Goal: Obtain resource: Download file/media

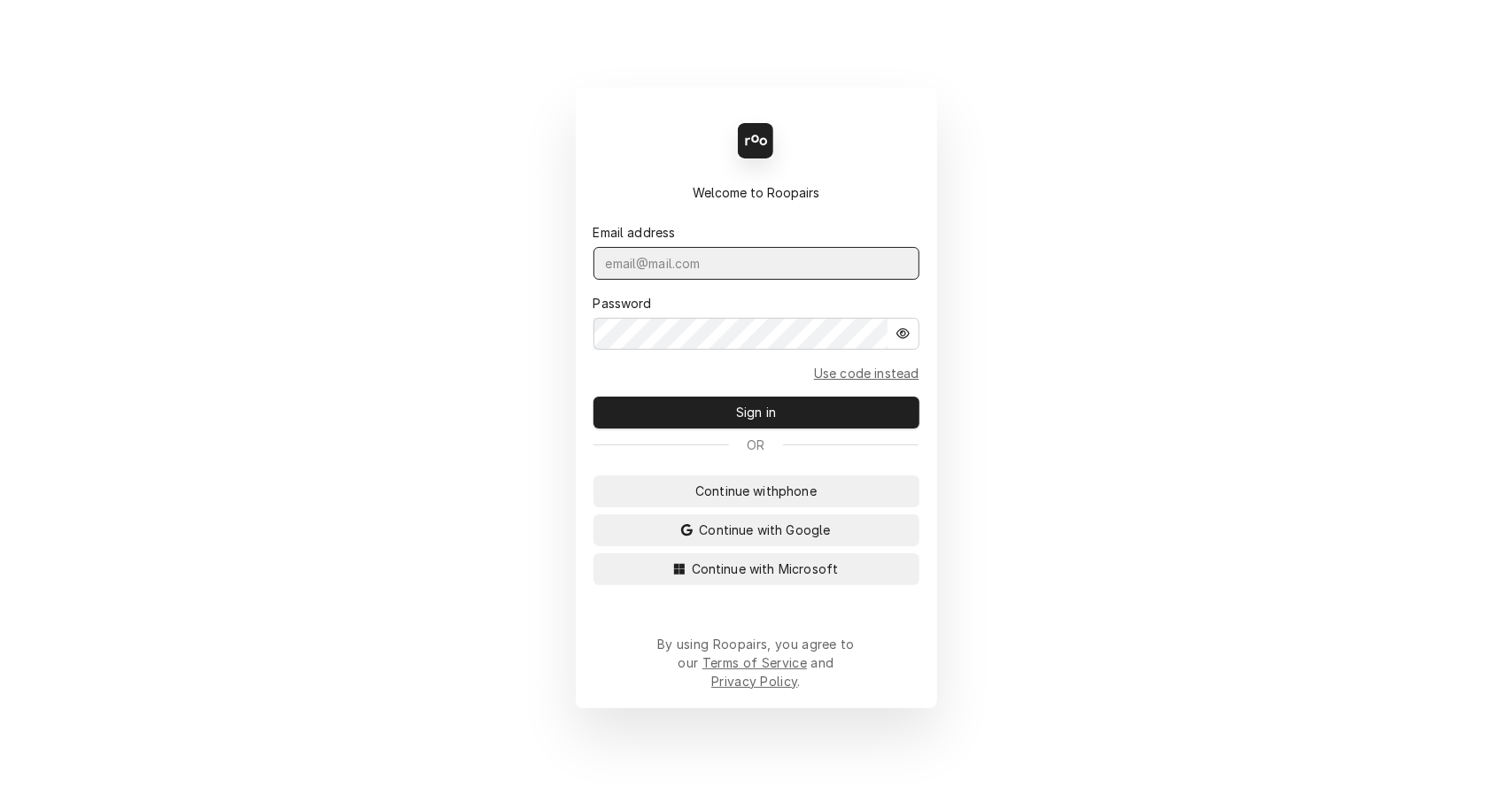
type input "leahmeadows.techsolutions@aol.com"
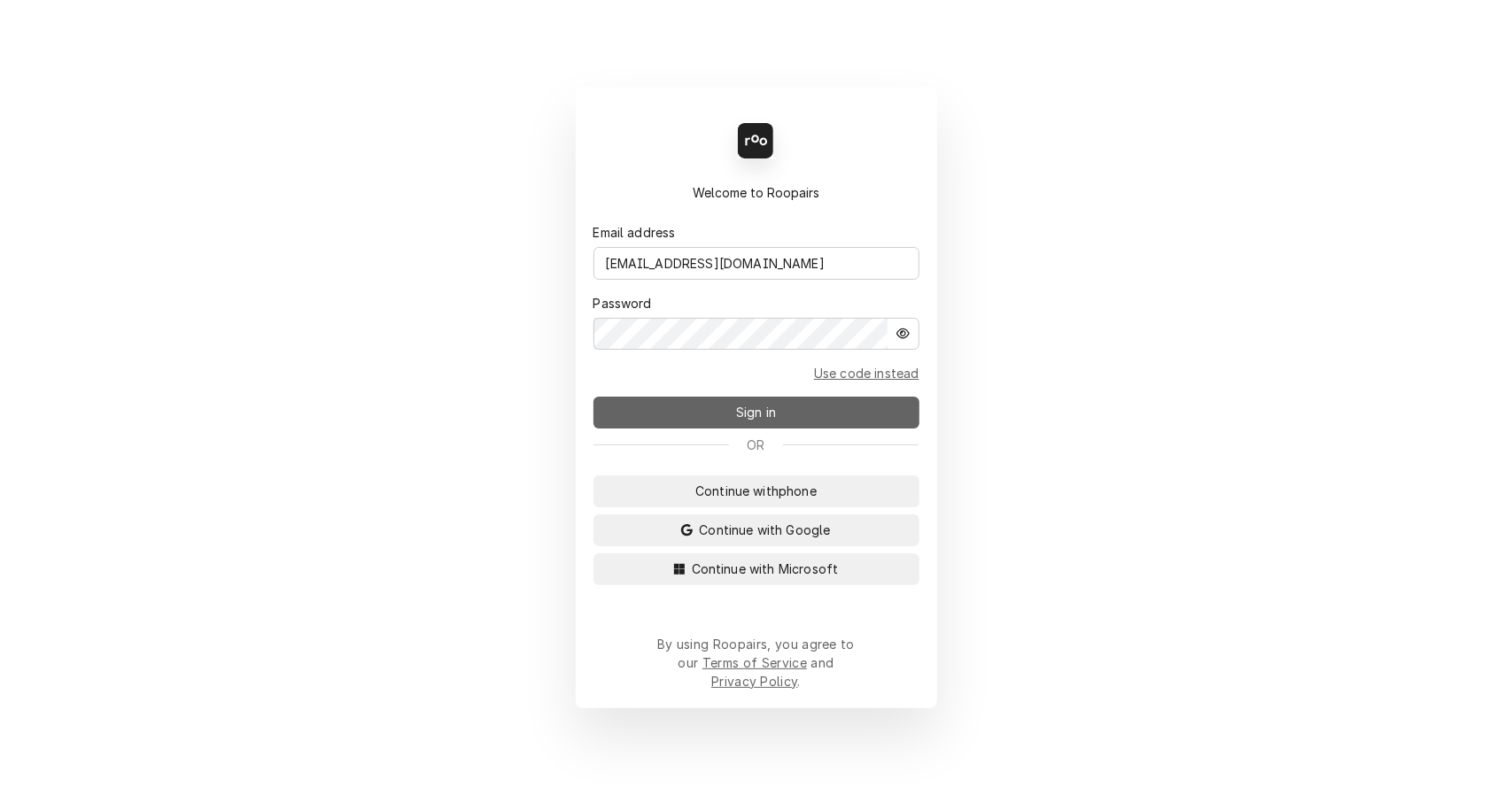
click at [742, 421] on span "Sign in" at bounding box center [756, 412] width 47 height 19
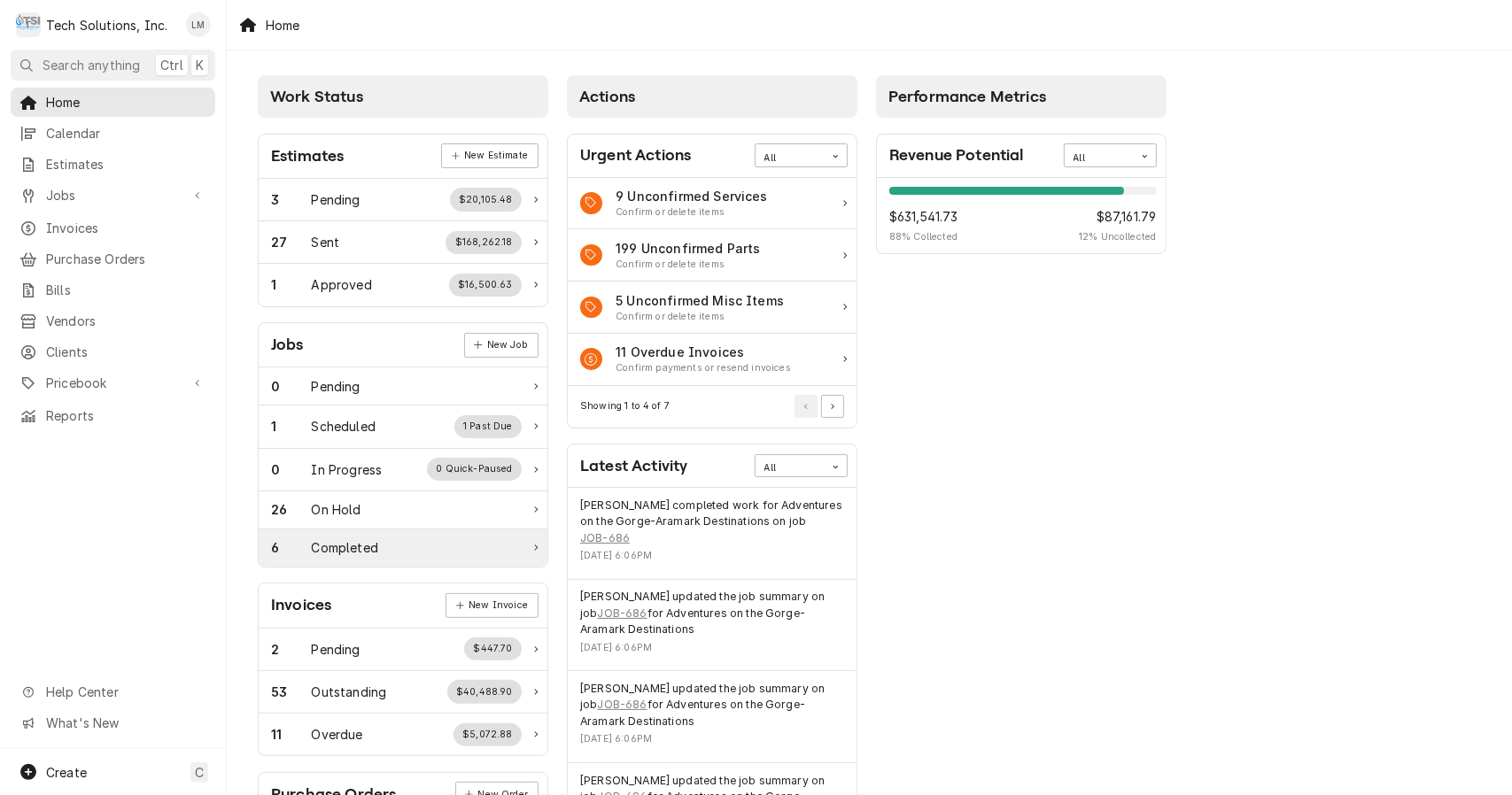
click at [355, 556] on div "6 Completed" at bounding box center [403, 548] width 289 height 37
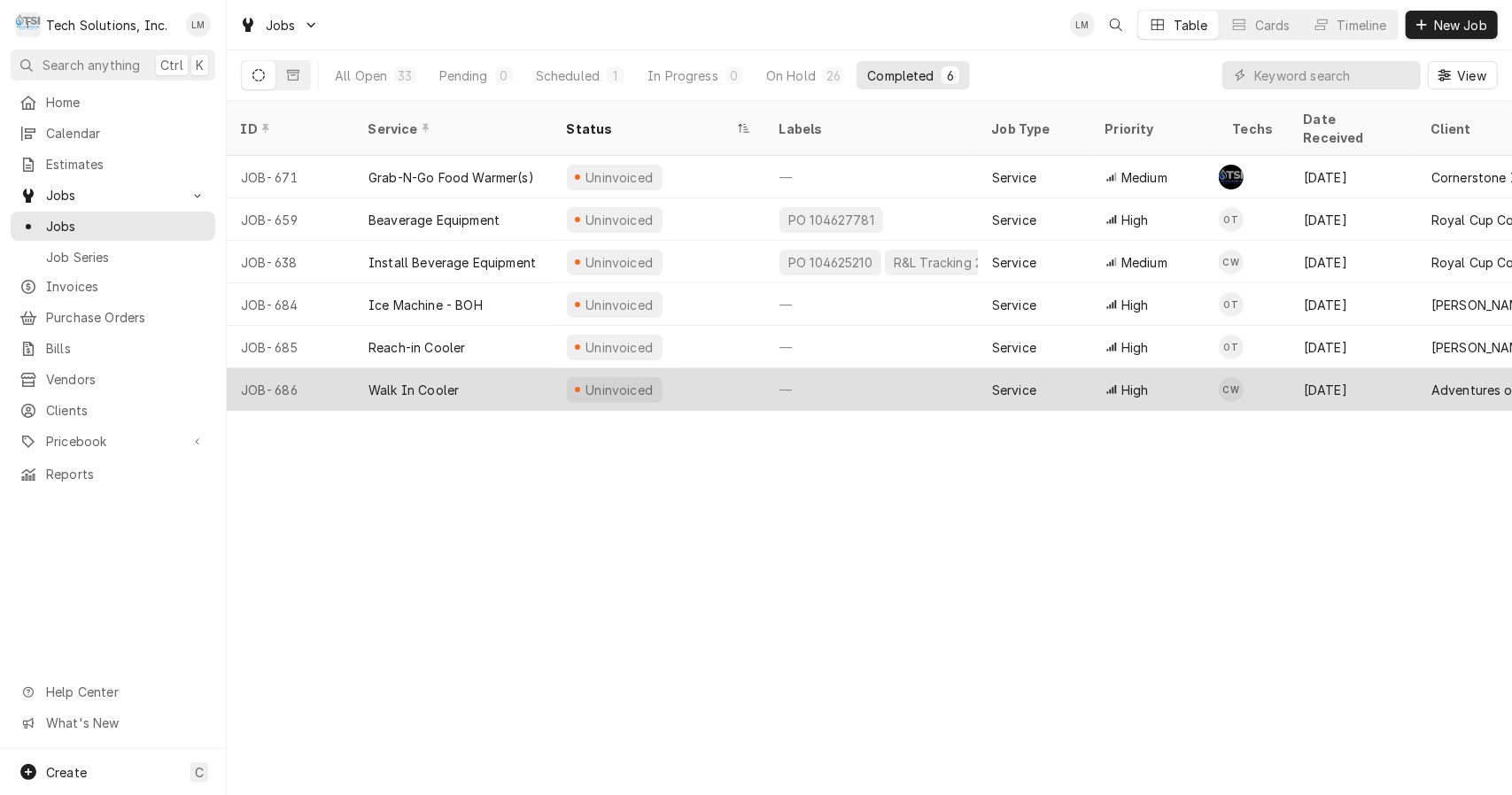
click at [467, 368] on div "Walk In Cooler" at bounding box center [454, 390] width 199 height 43
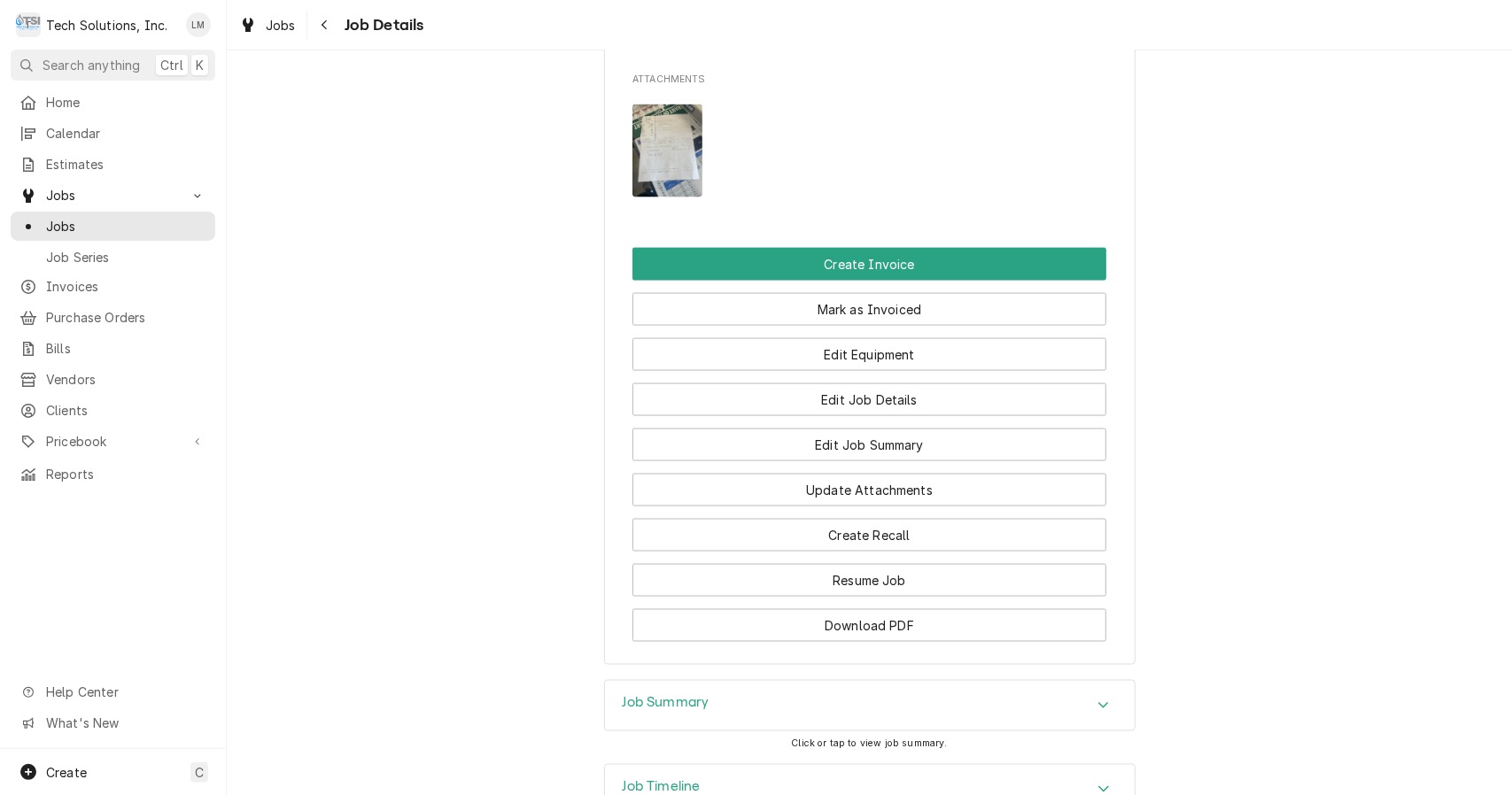
scroll to position [1769, 0]
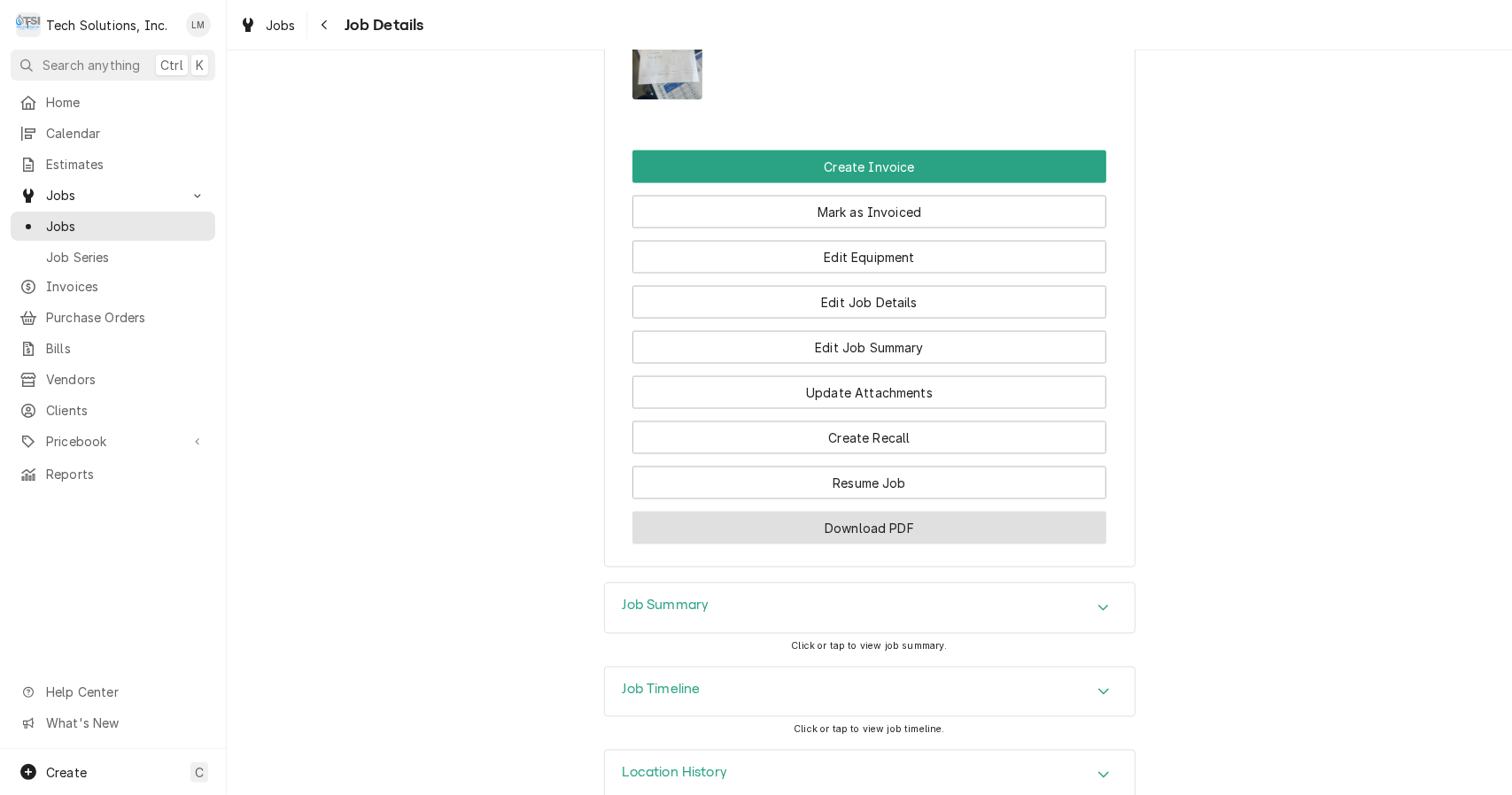
click at [883, 512] on button "Download PDF" at bounding box center [869, 528] width 474 height 32
click at [74, 219] on span "Jobs" at bounding box center [126, 226] width 161 height 19
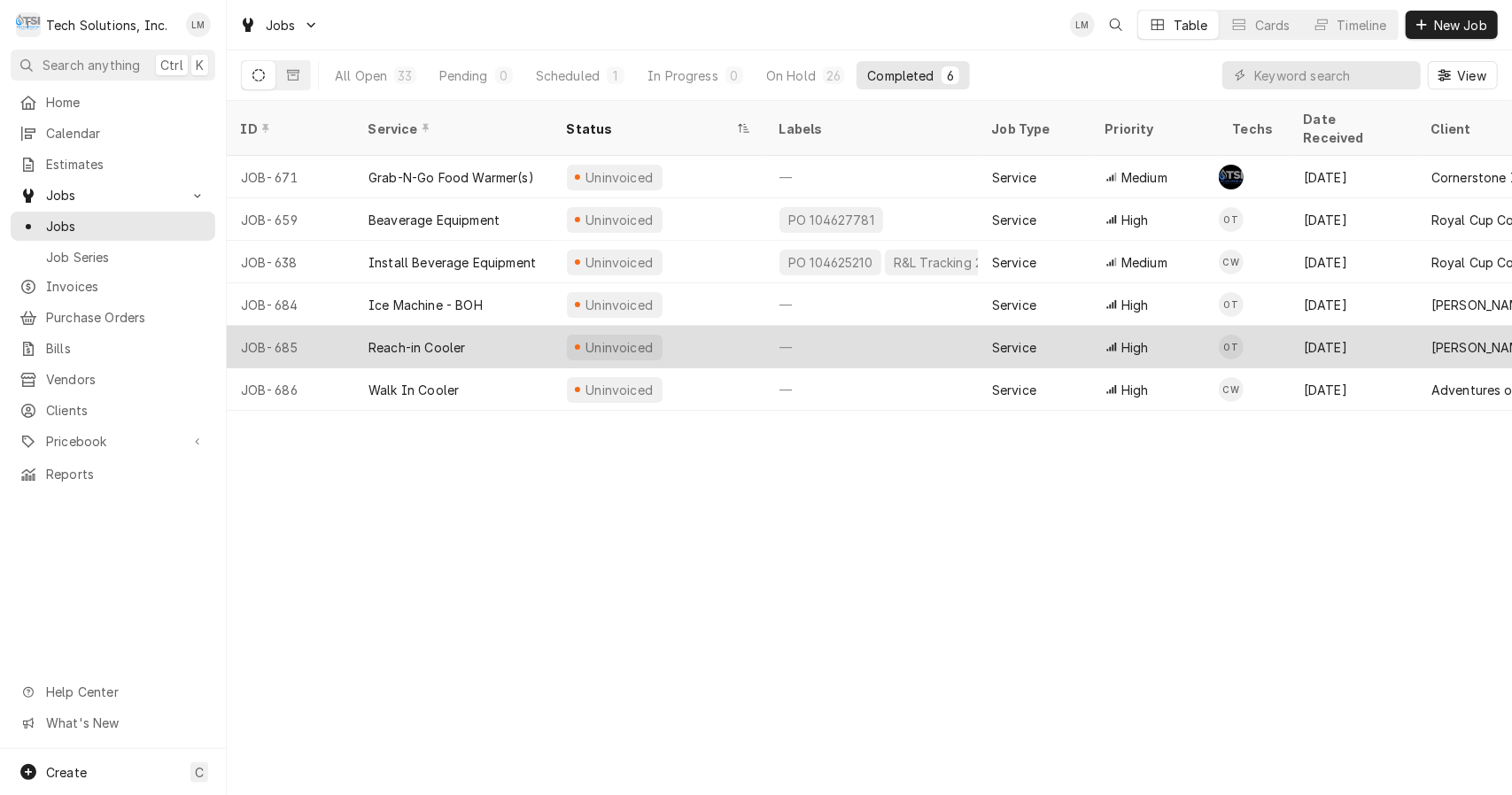
click at [431, 339] on div "Reach-in Cooler" at bounding box center [417, 348] width 97 height 19
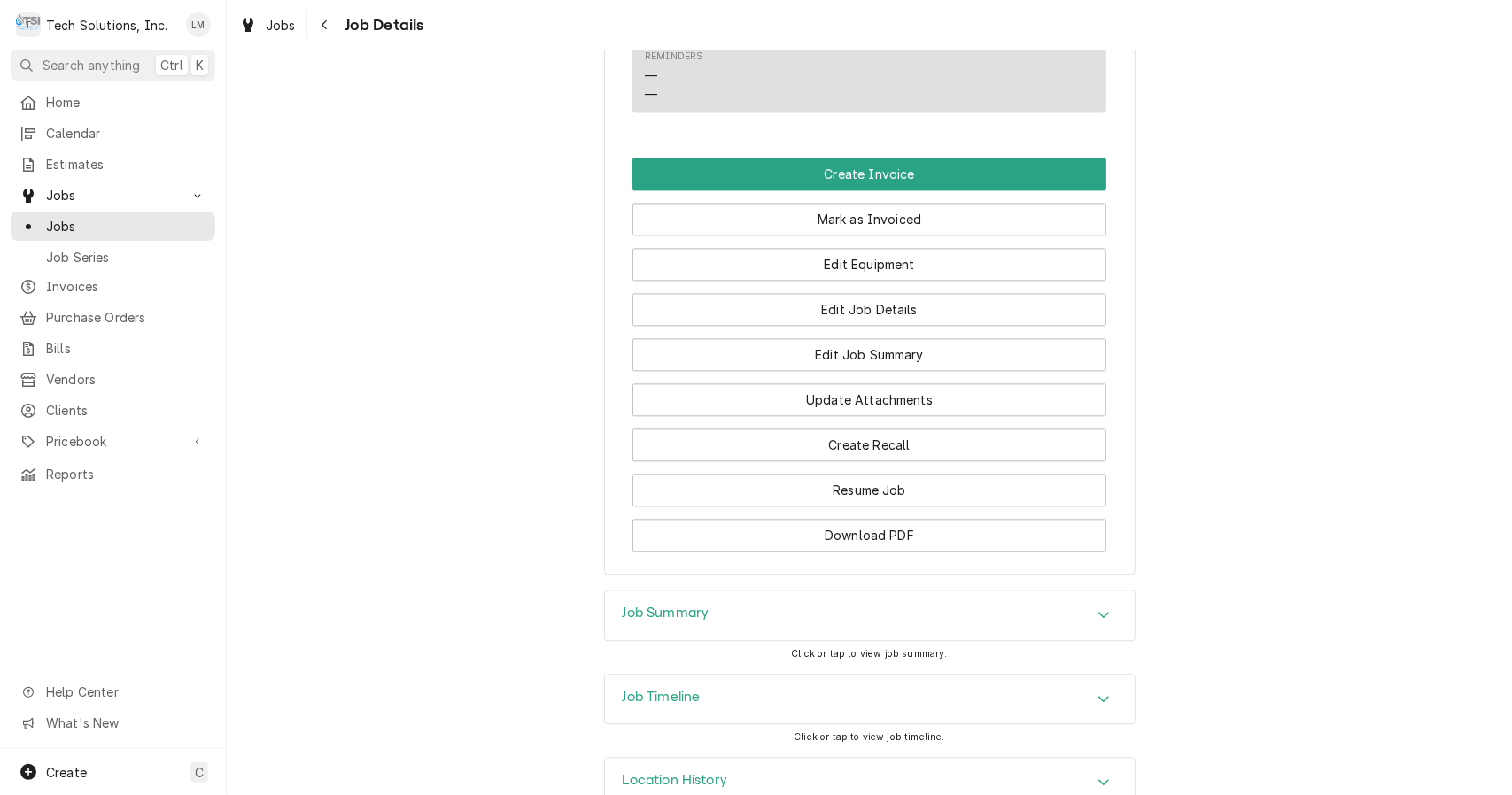
scroll to position [2648, 0]
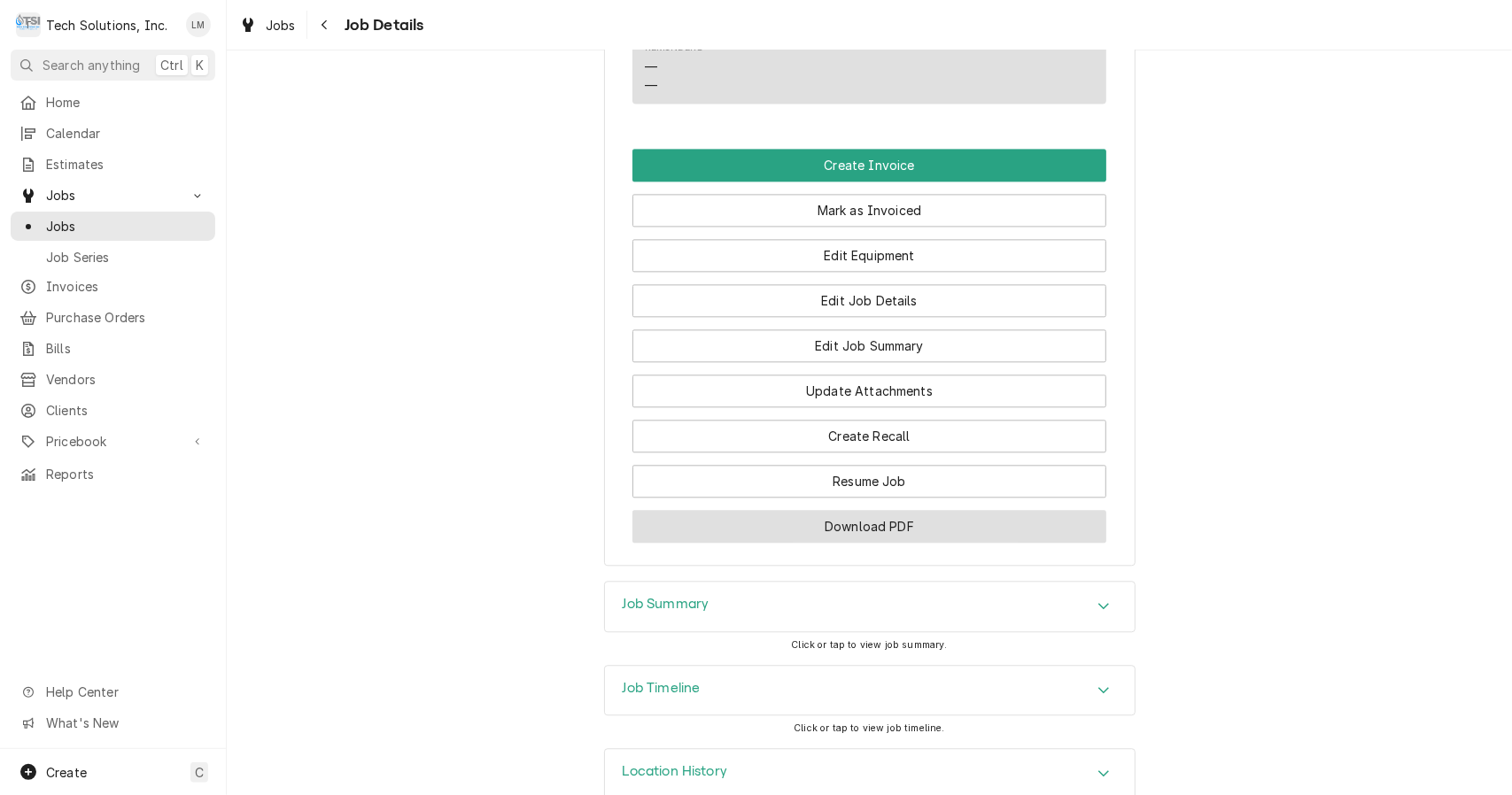
click at [923, 543] on button "Download PDF" at bounding box center [869, 526] width 474 height 32
